Goal: Task Accomplishment & Management: Complete application form

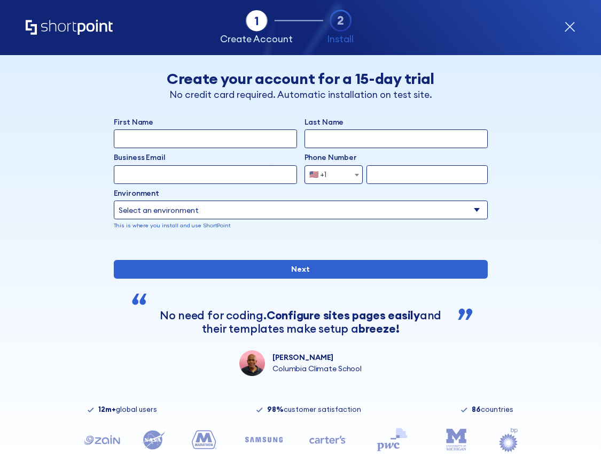
click at [262, 133] on input "First Name" at bounding box center [205, 138] width 183 height 19
type input "Temitayo"
click at [344, 130] on input "Last Name" at bounding box center [396, 138] width 183 height 19
type input "[DEMOGRAPHIC_DATA]"
click at [265, 177] on input "Business Email" at bounding box center [205, 174] width 183 height 19
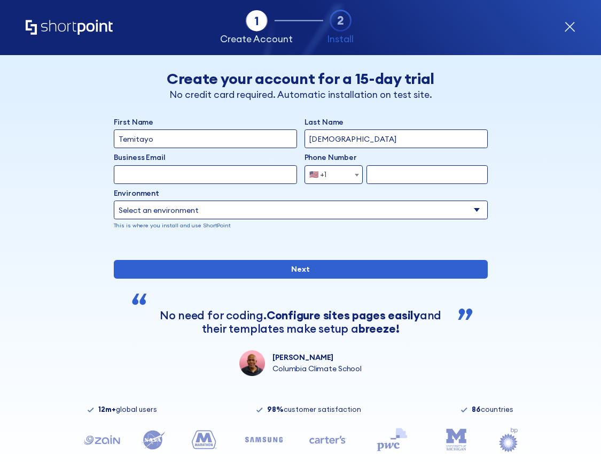
type input "[EMAIL_ADDRESS][DOMAIN_NAME]"
click at [343, 175] on span "🇺🇸 +1" at bounding box center [334, 174] width 58 height 19
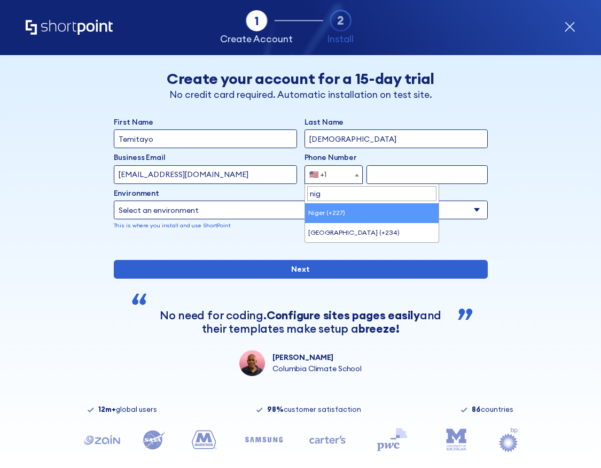
type input "nig"
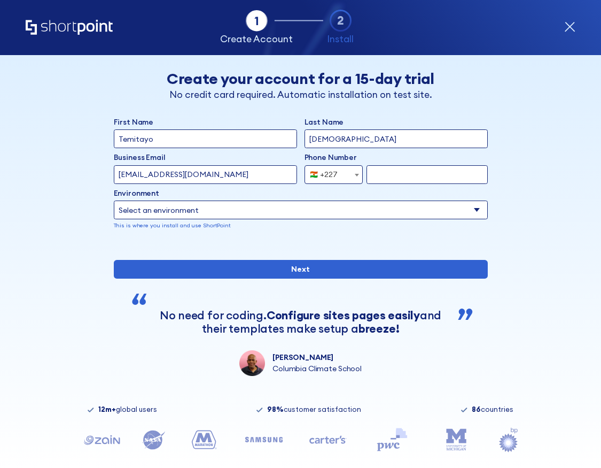
click at [340, 181] on span "🇳🇪 +227" at bounding box center [326, 174] width 43 height 19
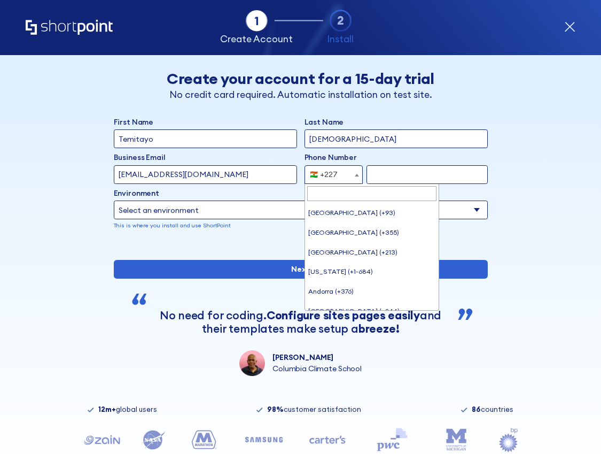
scroll to position [3006, 0]
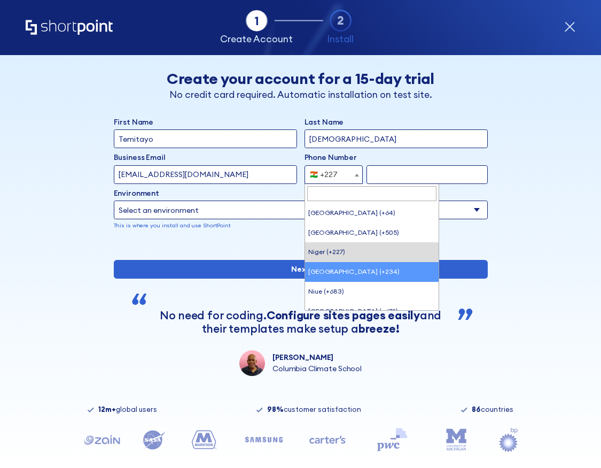
select select "+234"
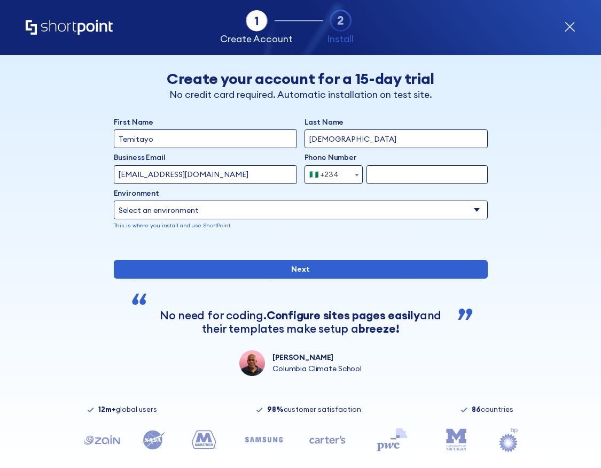
click at [392, 174] on input "form" at bounding box center [427, 174] width 121 height 19
type input "8138927095"
click at [401, 207] on select "Select an environment Microsoft 365 SharePoint Online SharePoint Subscription E…" at bounding box center [301, 209] width 374 height 19
select select "SharePoint Online"
click at [114, 200] on select "Select an environment Microsoft 365 SharePoint Online SharePoint Subscription E…" at bounding box center [301, 209] width 374 height 19
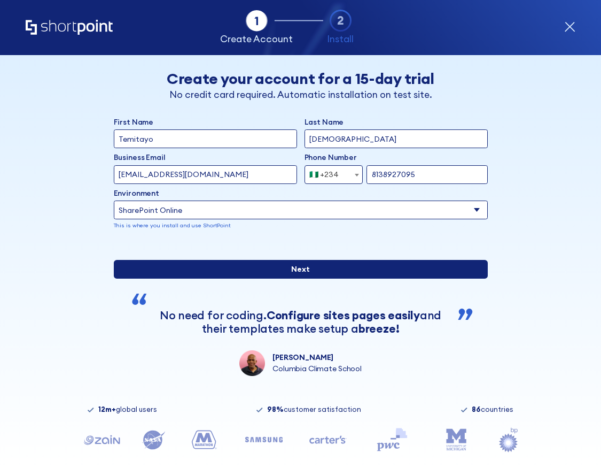
click at [312, 279] on input "Next" at bounding box center [301, 269] width 374 height 19
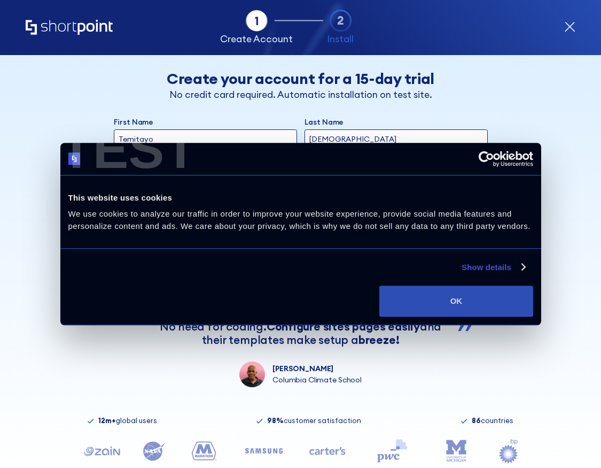
click at [488, 293] on button "OK" at bounding box center [456, 300] width 153 height 31
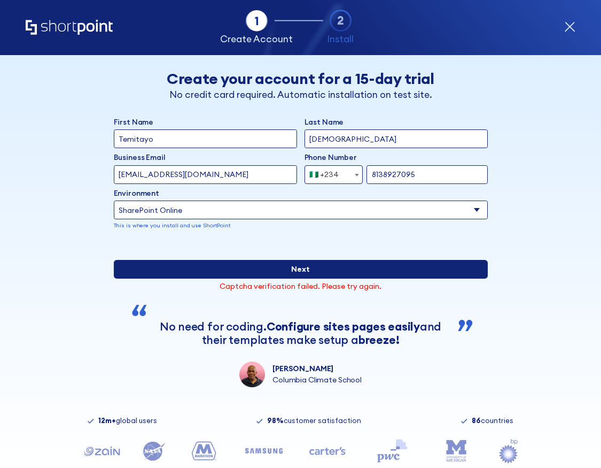
click at [352, 279] on input "Next" at bounding box center [301, 269] width 374 height 19
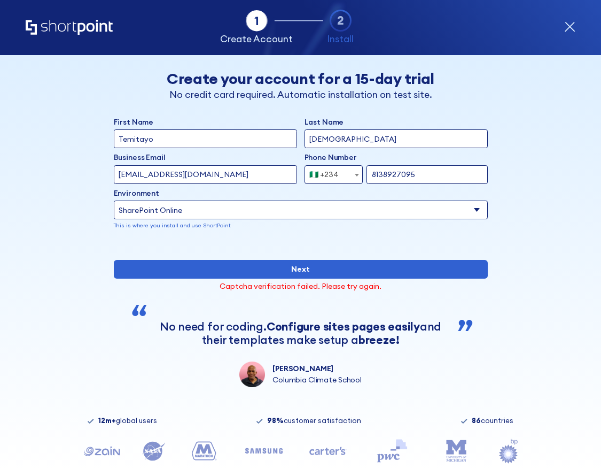
scroll to position [0, 0]
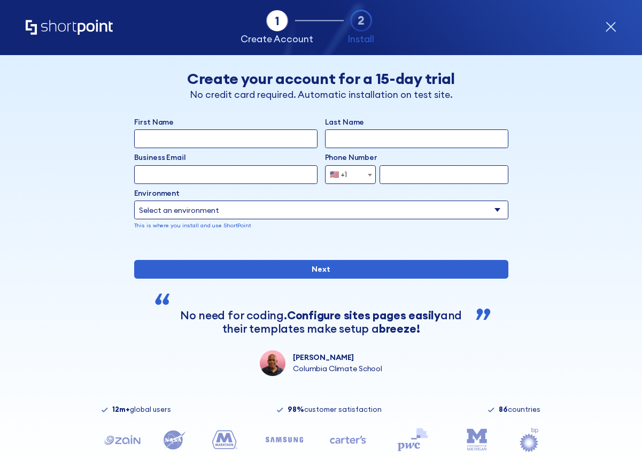
click at [299, 132] on input "First Name" at bounding box center [225, 138] width 183 height 19
type input "Temitayo"
click at [363, 137] on input "Last Name" at bounding box center [416, 138] width 183 height 19
type input "[DEMOGRAPHIC_DATA]"
click at [281, 182] on input "Business Email" at bounding box center [225, 174] width 183 height 19
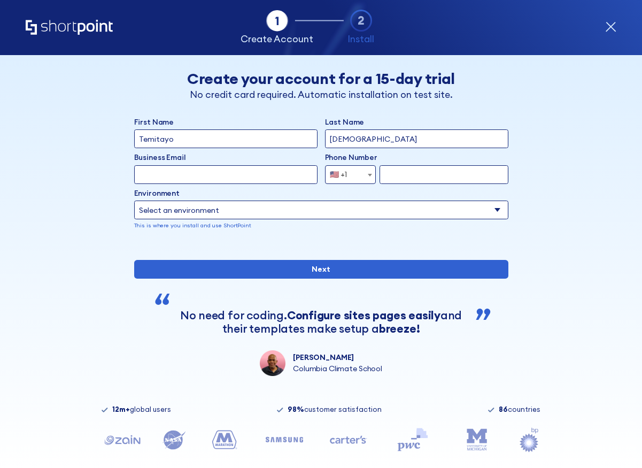
type input "[EMAIL_ADDRESS][DOMAIN_NAME]"
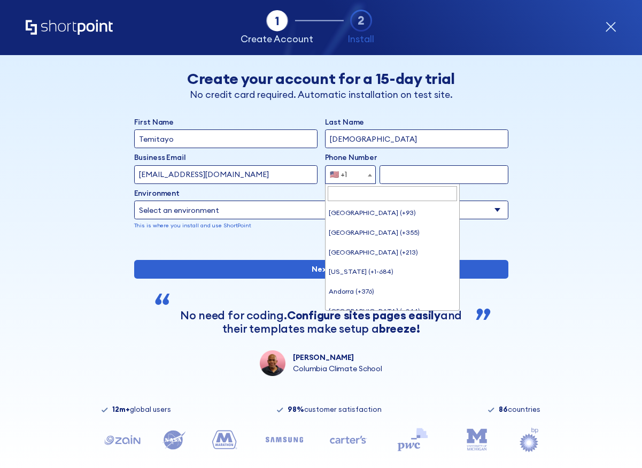
click at [359, 180] on span "🇺🇸 +1" at bounding box center [350, 174] width 51 height 19
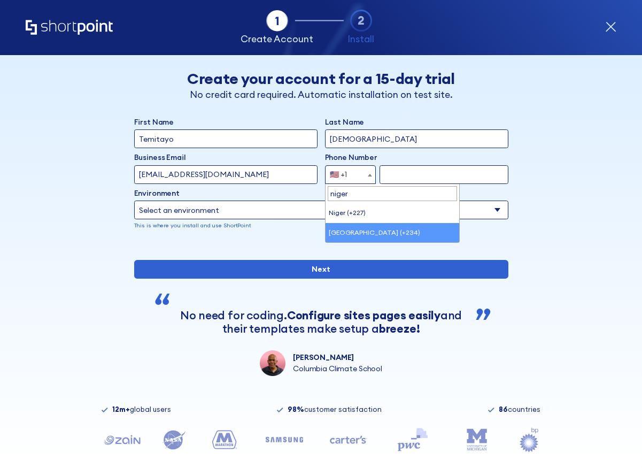
type input "niger"
select select "+234"
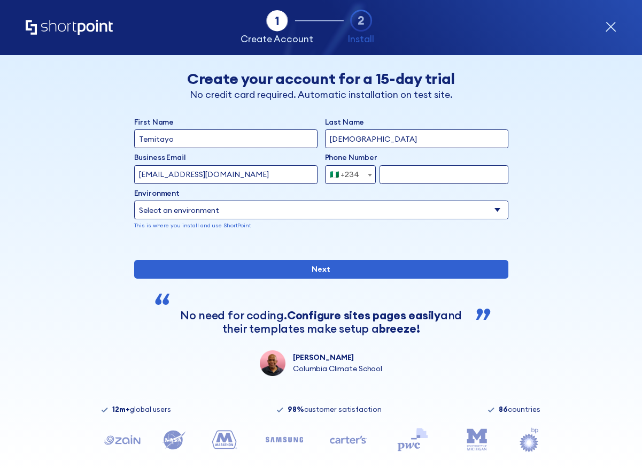
click at [409, 179] on input "form" at bounding box center [444, 174] width 128 height 19
type input "8138927095"
click at [278, 216] on select "Select an environment Microsoft 365 SharePoint Online SharePoint Subscription E…" at bounding box center [321, 209] width 374 height 19
select select "SharePoint Online"
click at [134, 200] on select "Select an environment Microsoft 365 SharePoint Online SharePoint Subscription E…" at bounding box center [321, 209] width 374 height 19
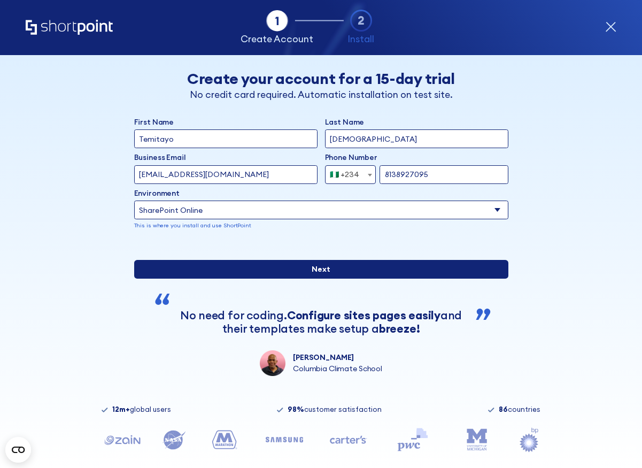
click at [392, 279] on input "Next" at bounding box center [321, 269] width 374 height 19
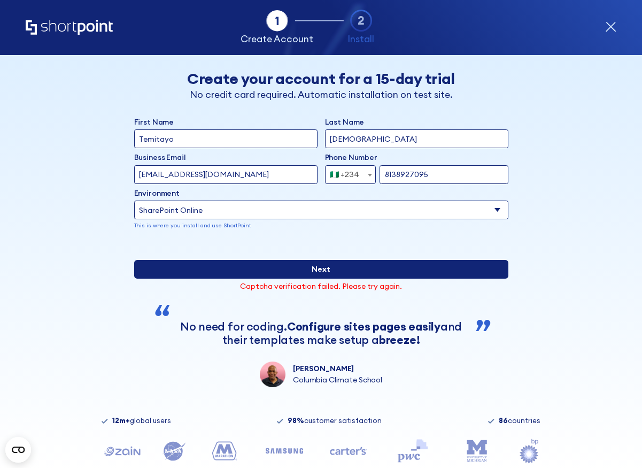
click at [270, 279] on input "Next" at bounding box center [321, 269] width 374 height 19
